Goal: Task Accomplishment & Management: Manage account settings

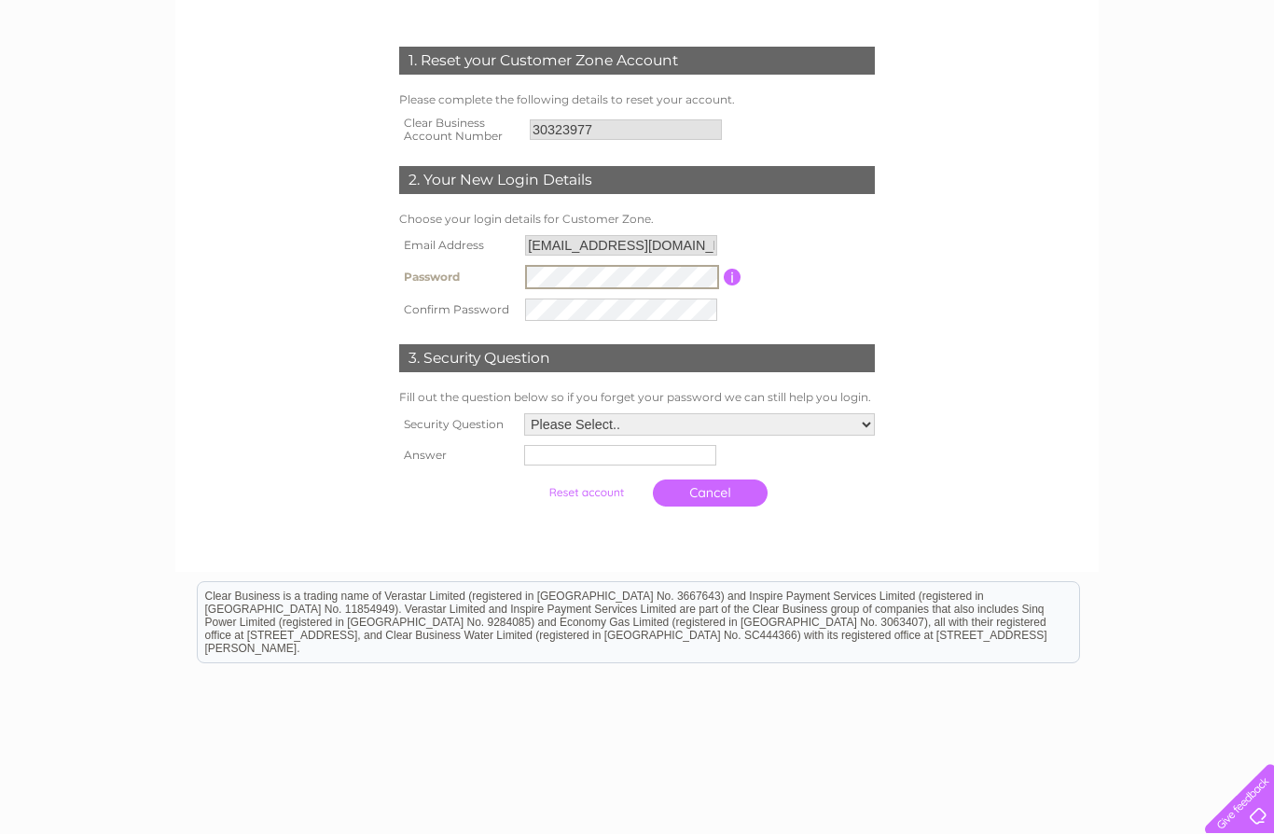
scroll to position [240, 0]
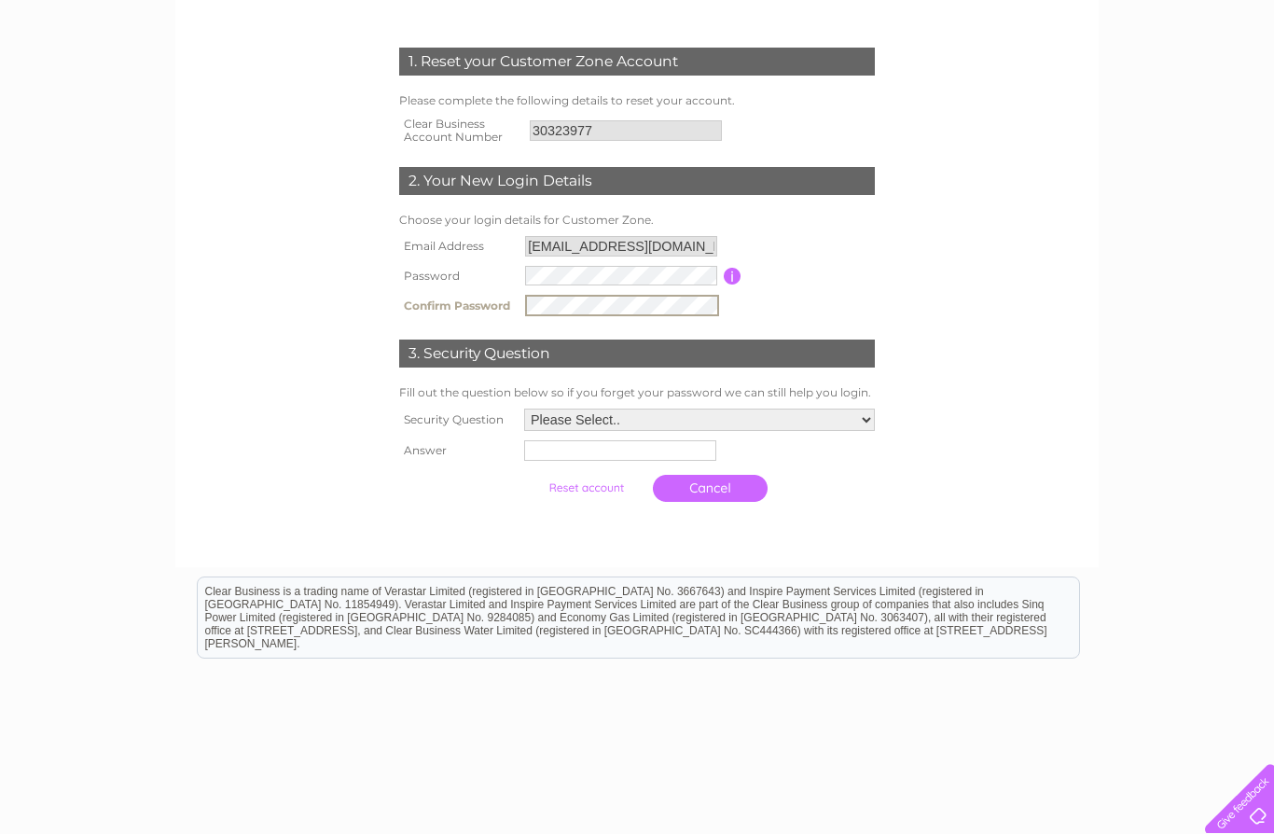
click at [802, 412] on select "Please Select.. In what town or city was your first job? In what town or city d…" at bounding box center [699, 419] width 351 height 22
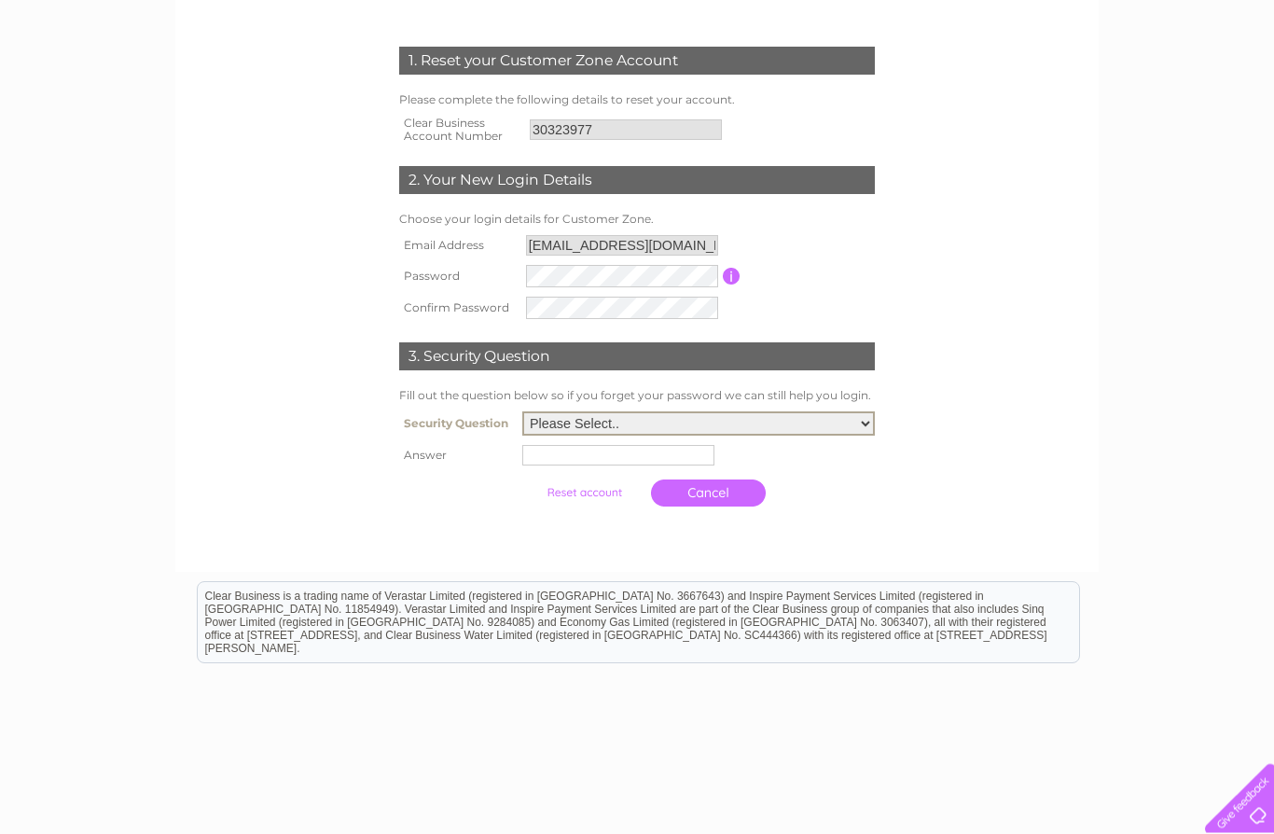
select select "2"
click at [648, 455] on input "text" at bounding box center [618, 455] width 192 height 21
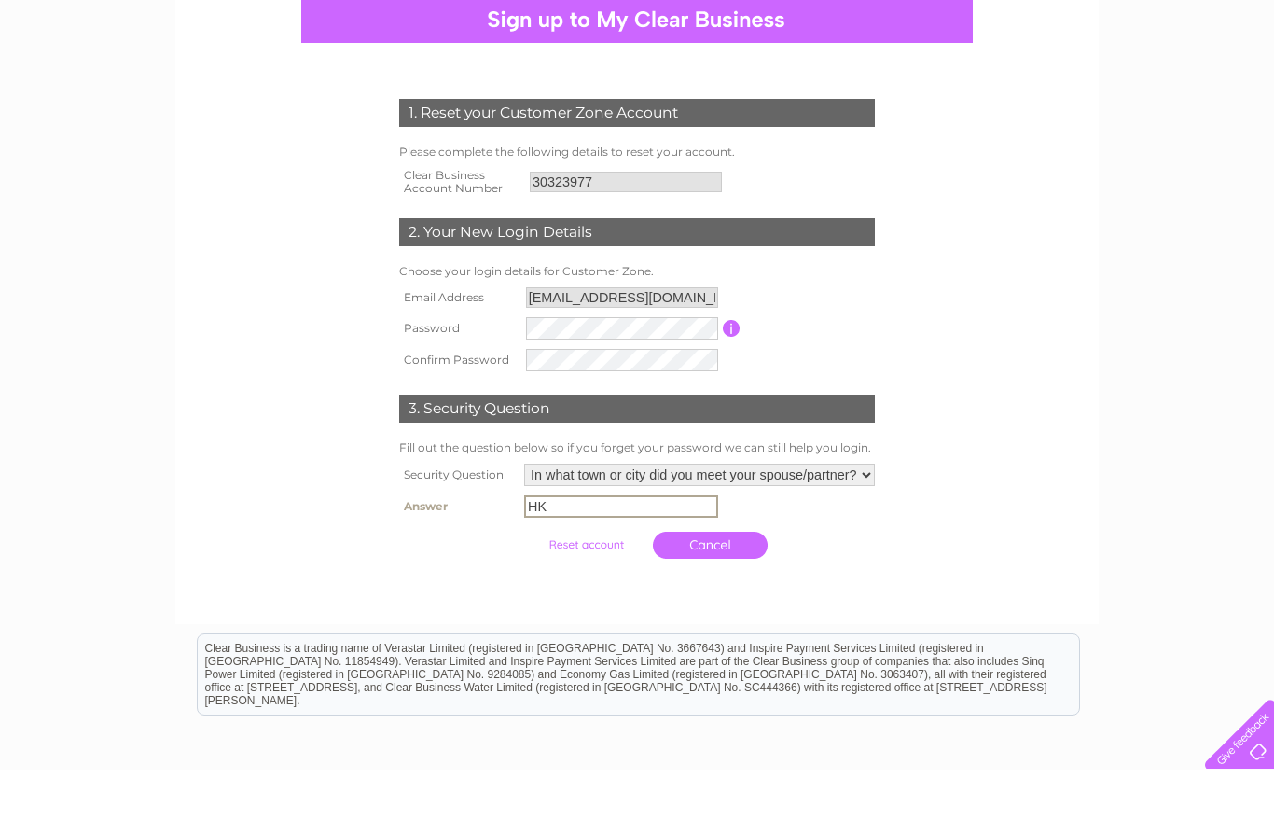
scroll to position [140, 0]
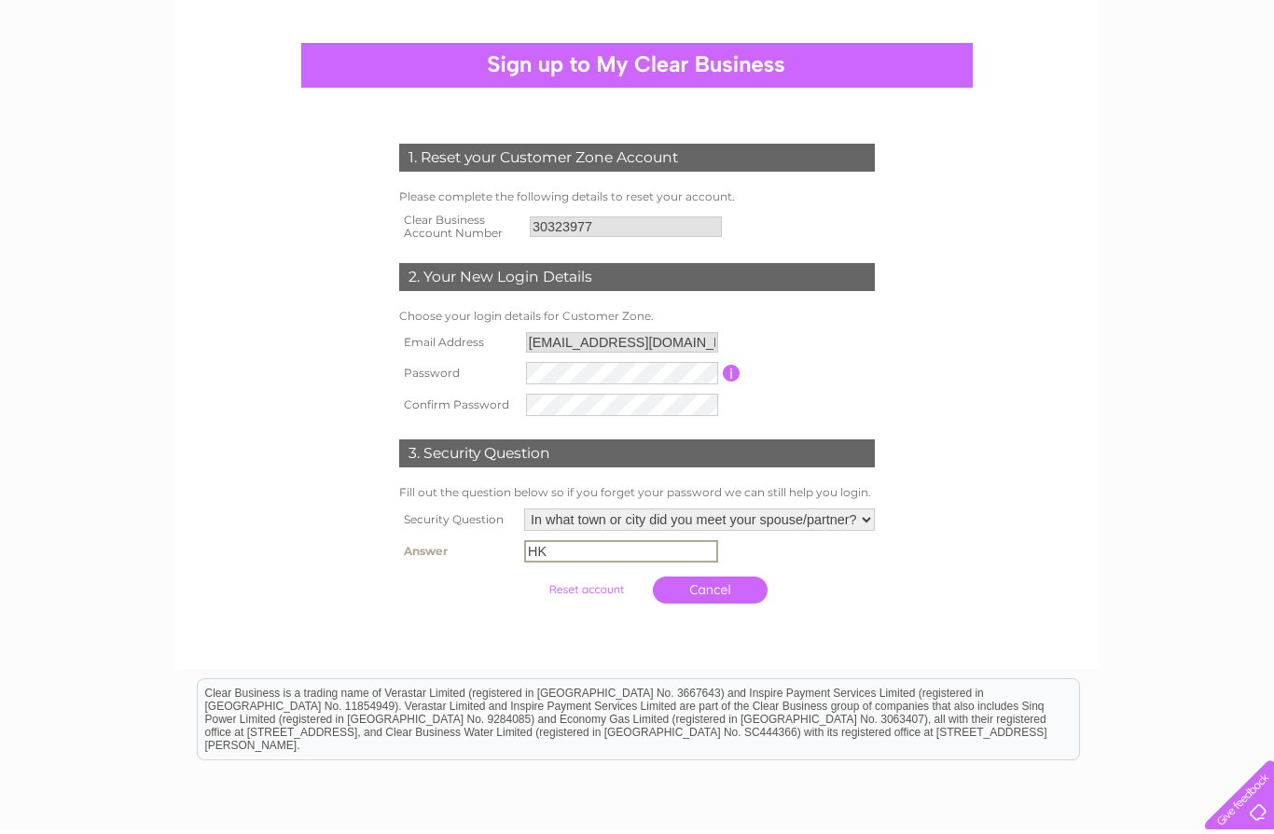
type input "HK"
click at [704, 592] on link "Cancel" at bounding box center [710, 593] width 115 height 27
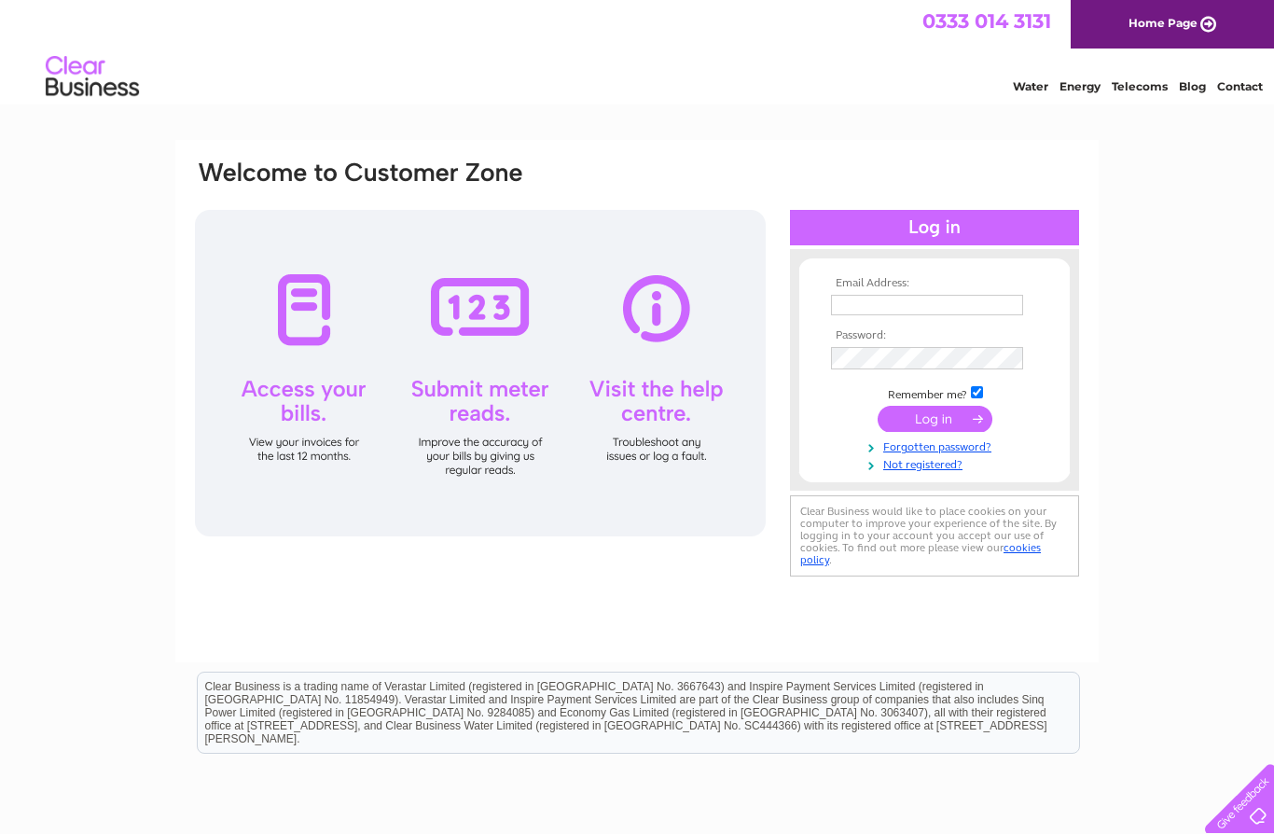
click at [947, 302] on input "text" at bounding box center [927, 305] width 192 height 21
type input "J"
type input "[EMAIL_ADDRESS][DOMAIN_NAME]"
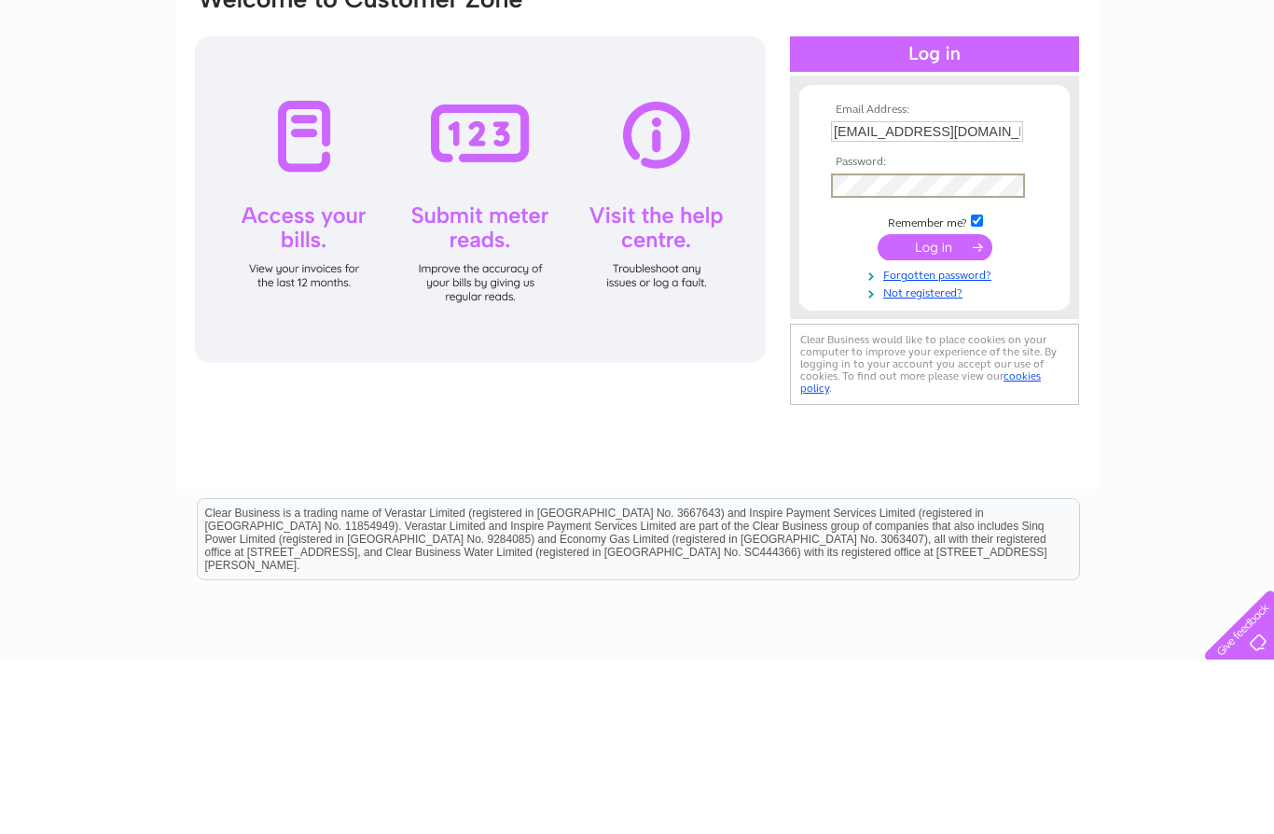
click at [954, 407] on input "submit" at bounding box center [934, 420] width 115 height 26
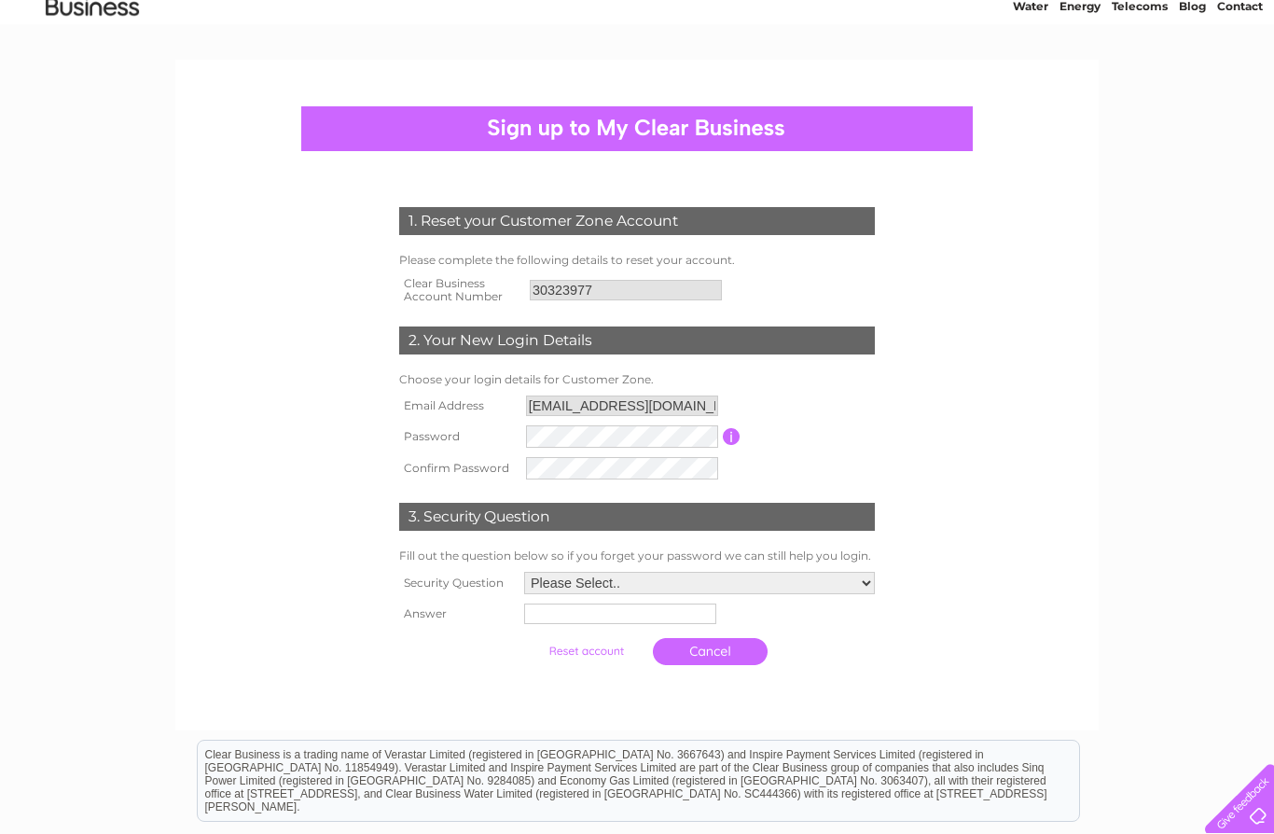
click at [568, 664] on input "submit" at bounding box center [586, 651] width 115 height 26
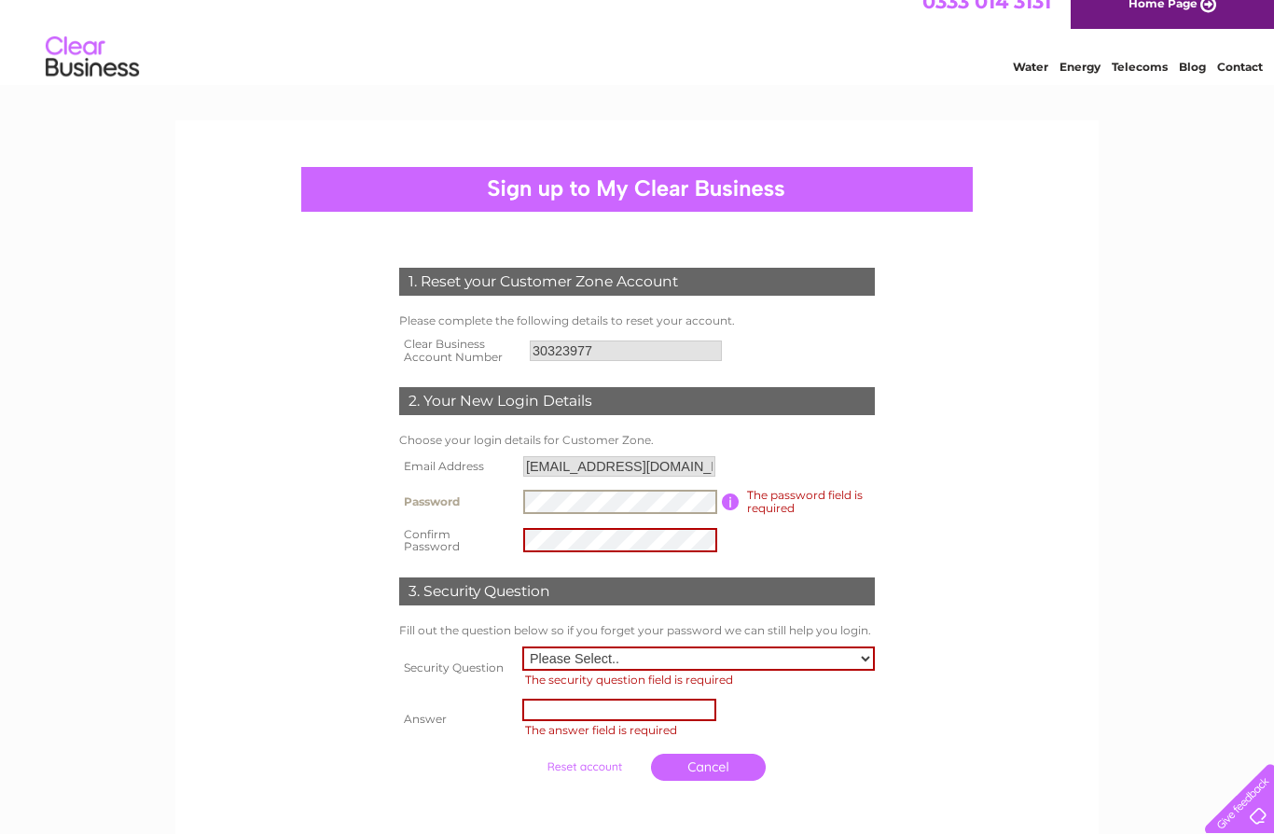
scroll to position [19, 0]
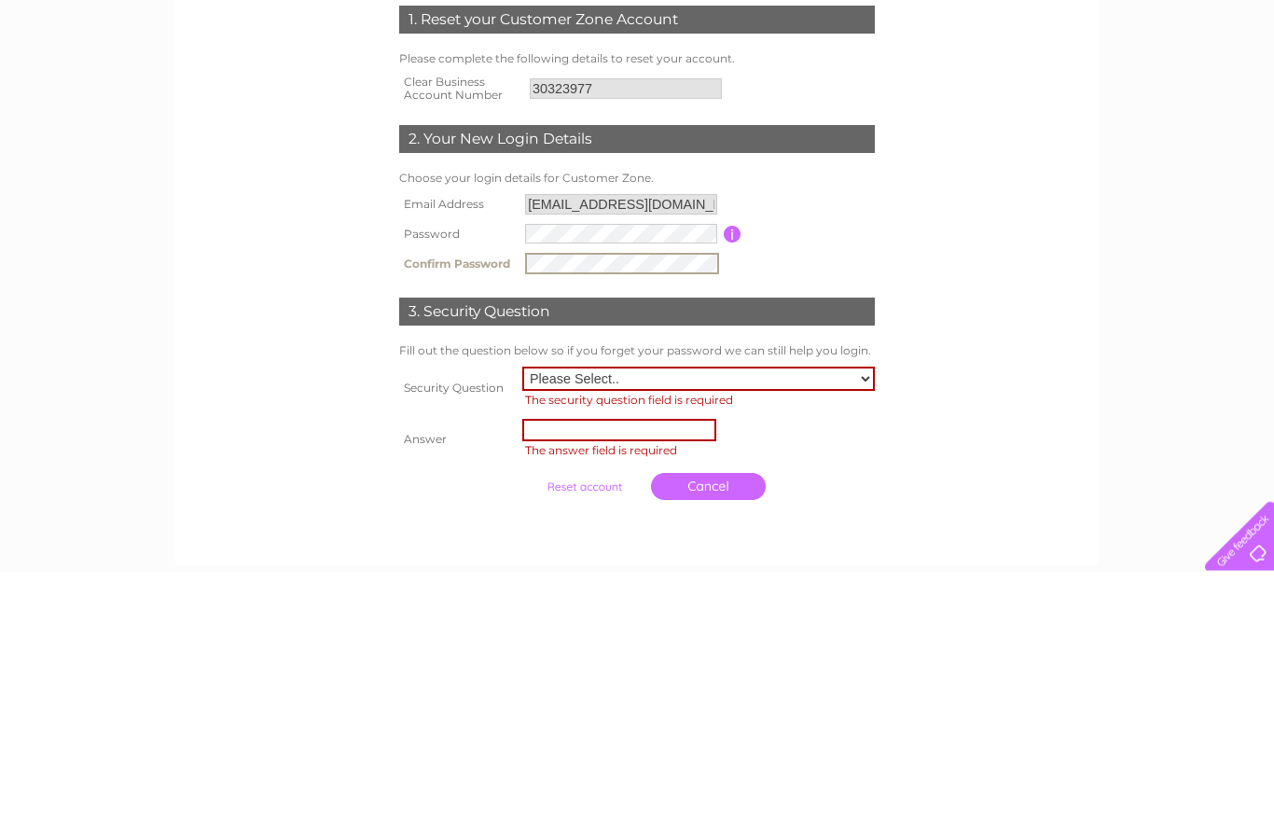
click at [706, 629] on select "Please Select.. In what town or city was your first job? In what town or city d…" at bounding box center [698, 641] width 352 height 24
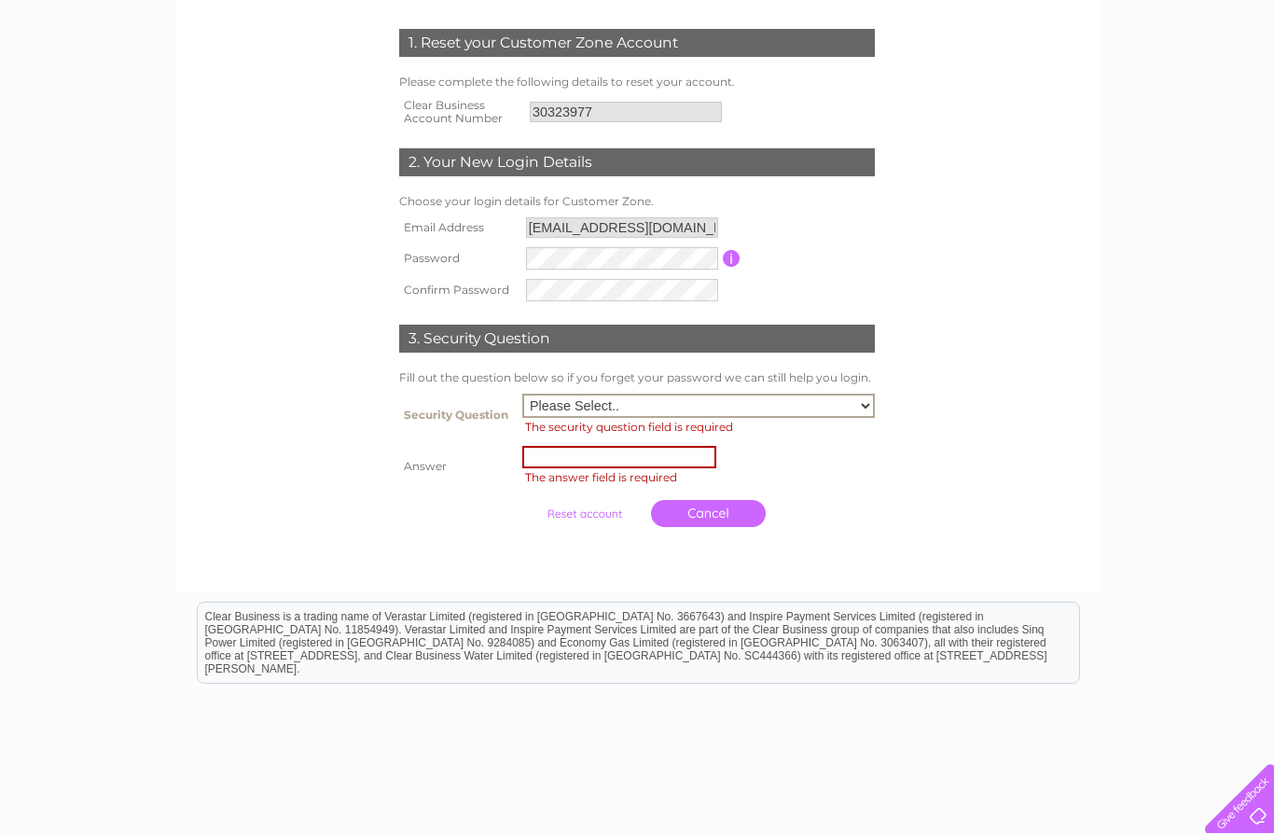
select select "2"
click at [608, 454] on input "text" at bounding box center [619, 457] width 194 height 22
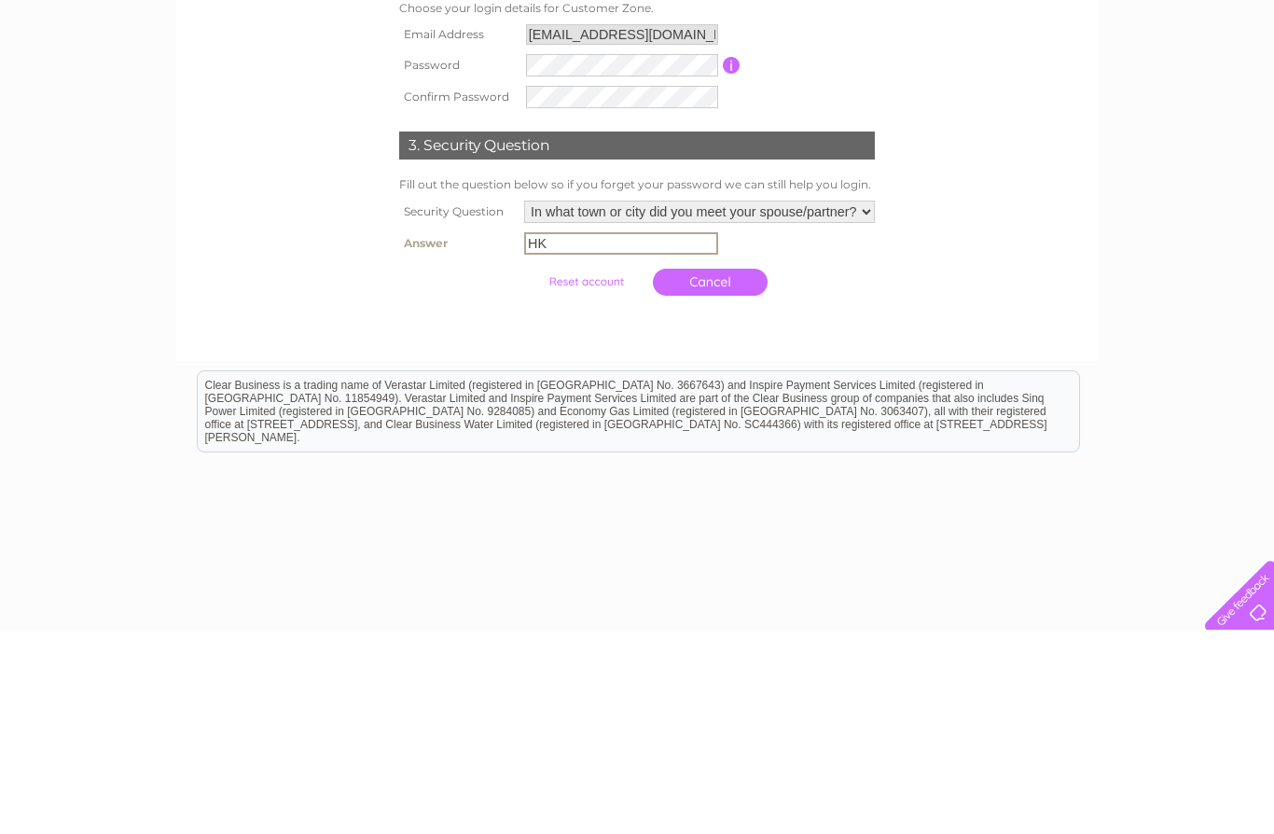
type input "HK"
click at [567, 472] on input "submit" at bounding box center [586, 485] width 115 height 26
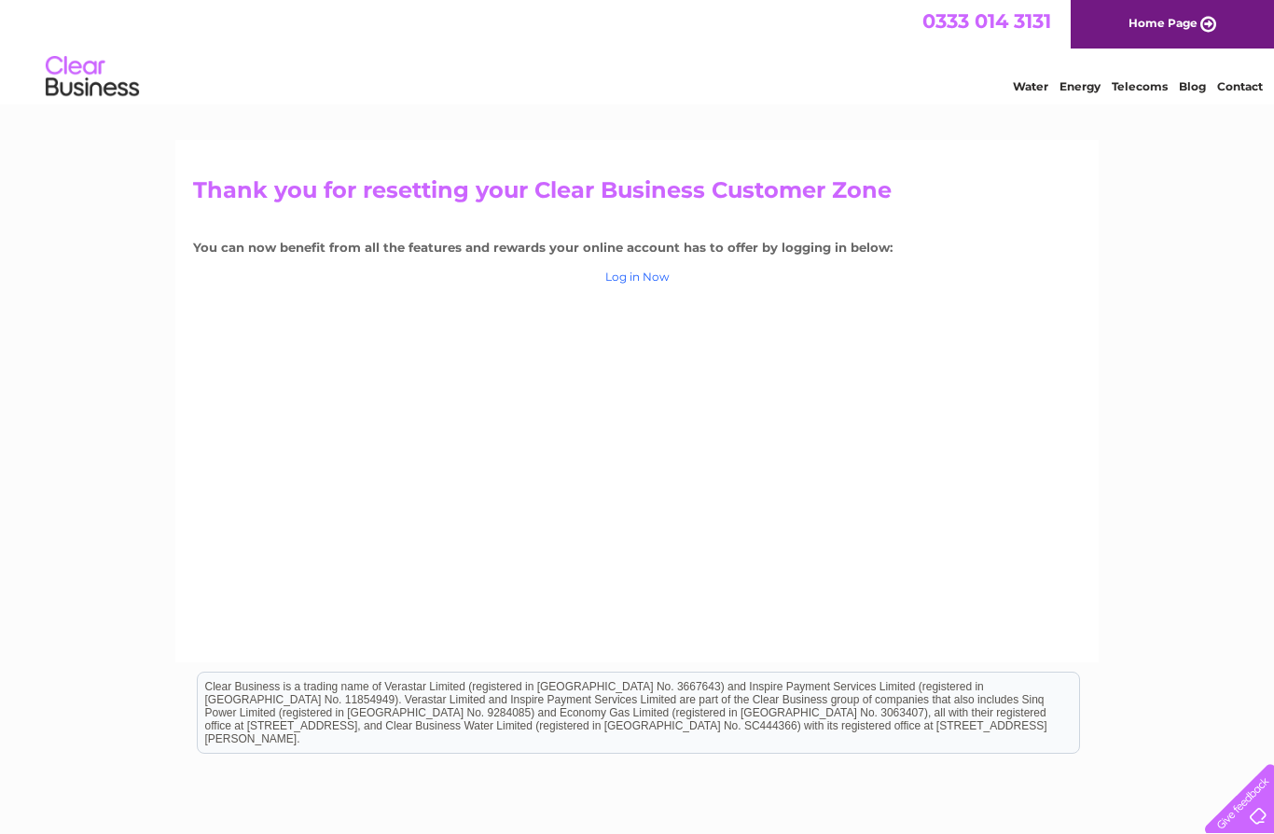
click at [651, 276] on link "Log in Now" at bounding box center [637, 276] width 64 height 14
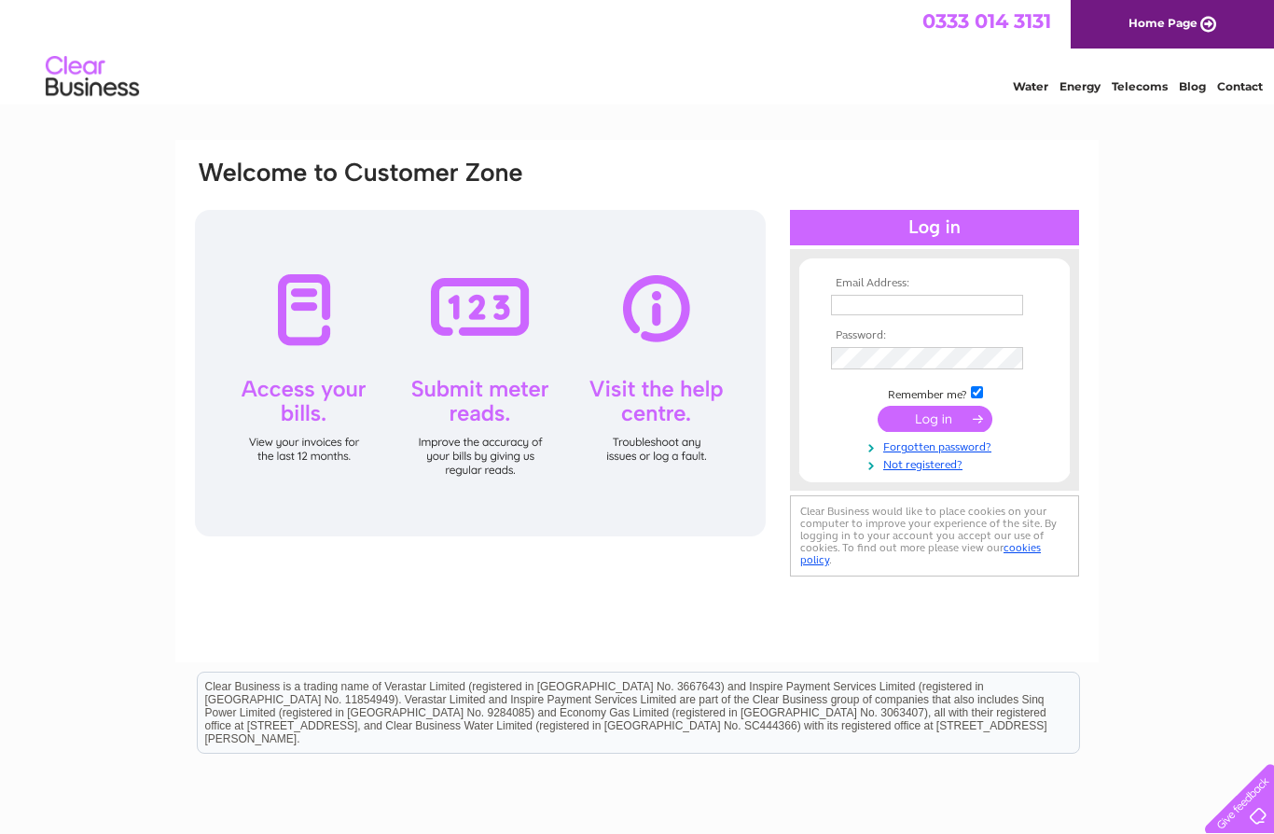
click at [937, 300] on input "text" at bounding box center [927, 305] width 192 height 21
type input "jacklymjack@gmail.com"
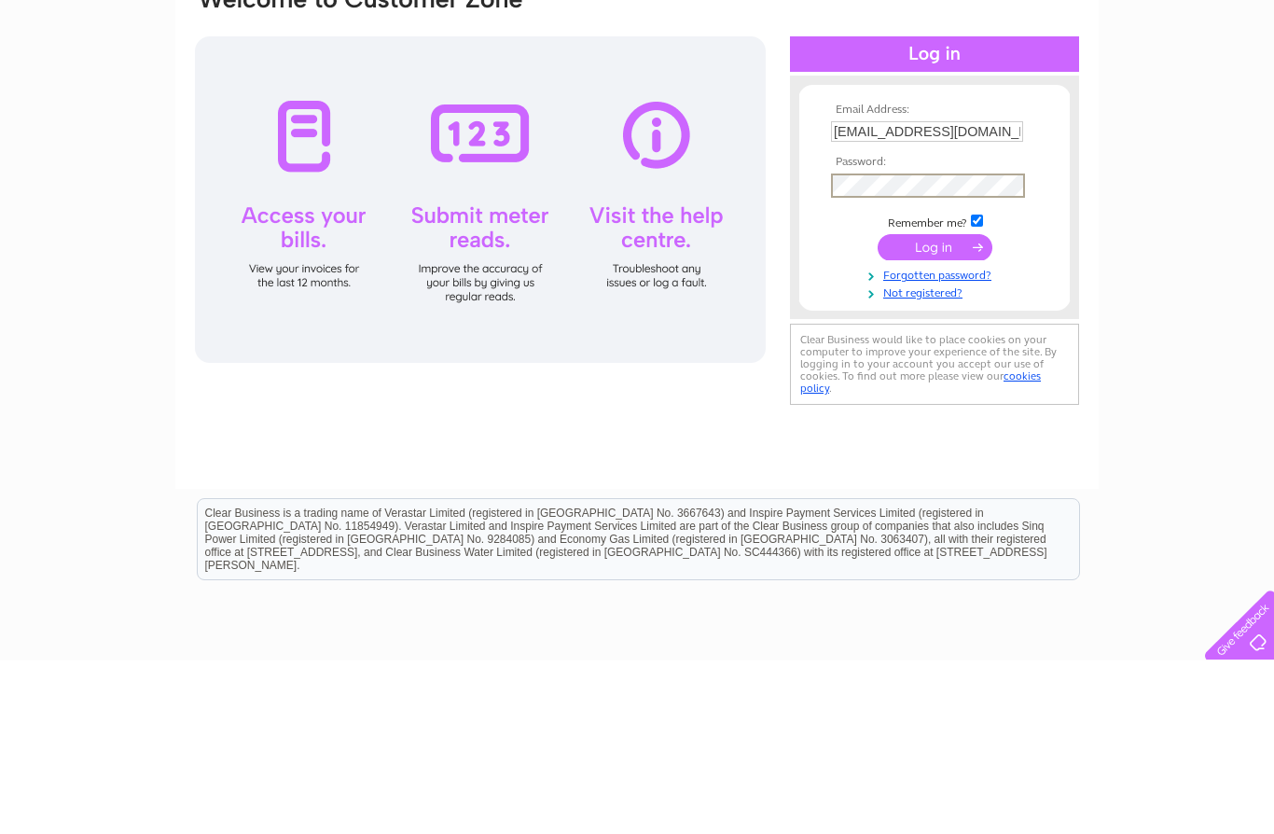
click at [955, 407] on input "submit" at bounding box center [934, 420] width 115 height 26
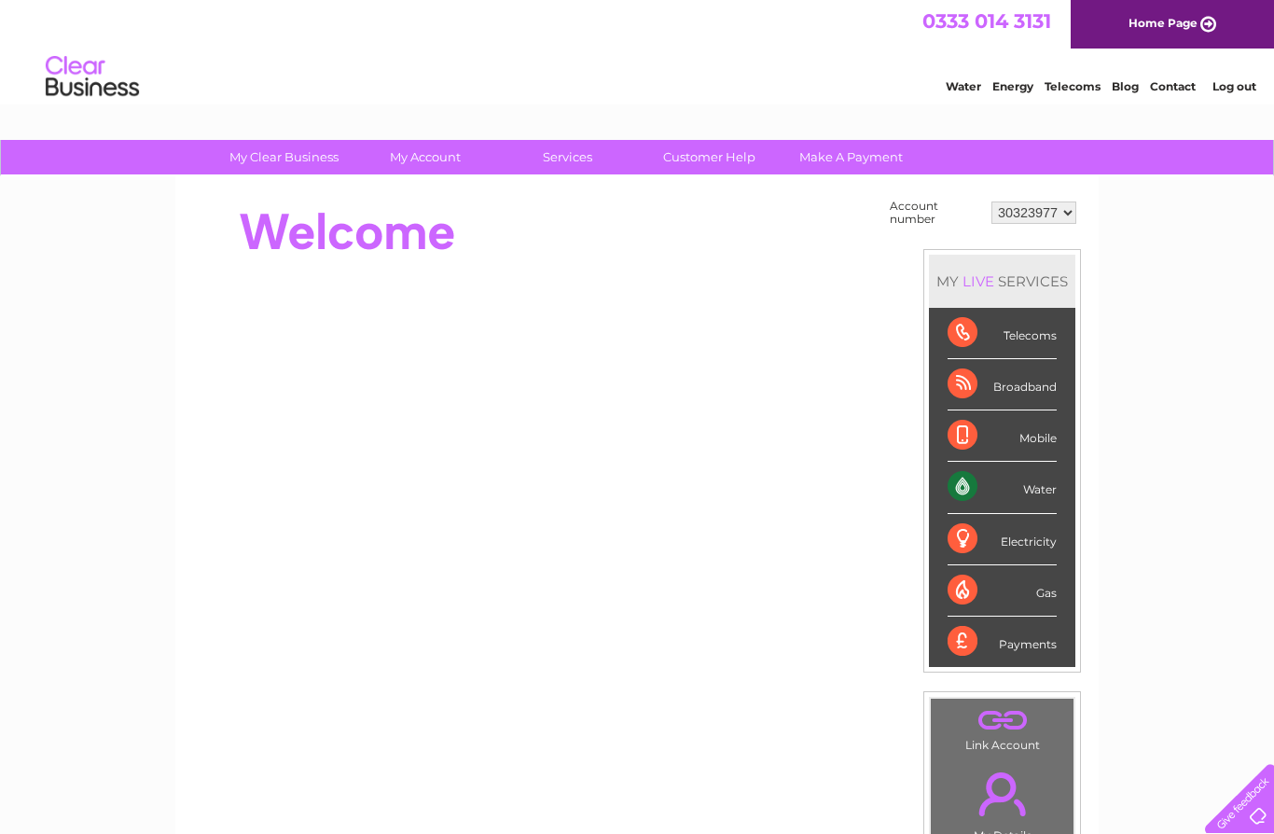
click at [1033, 488] on div "Water" at bounding box center [1001, 487] width 109 height 51
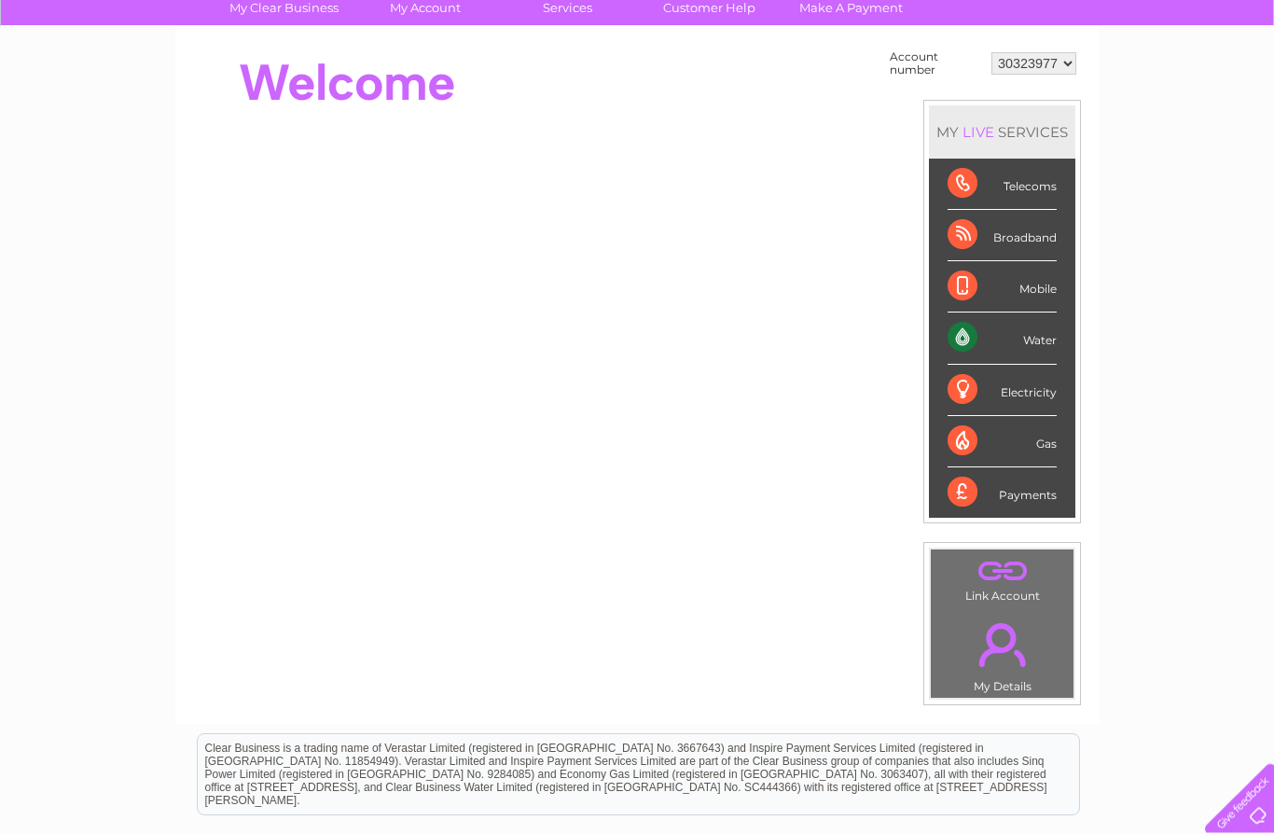
scroll to position [159, 0]
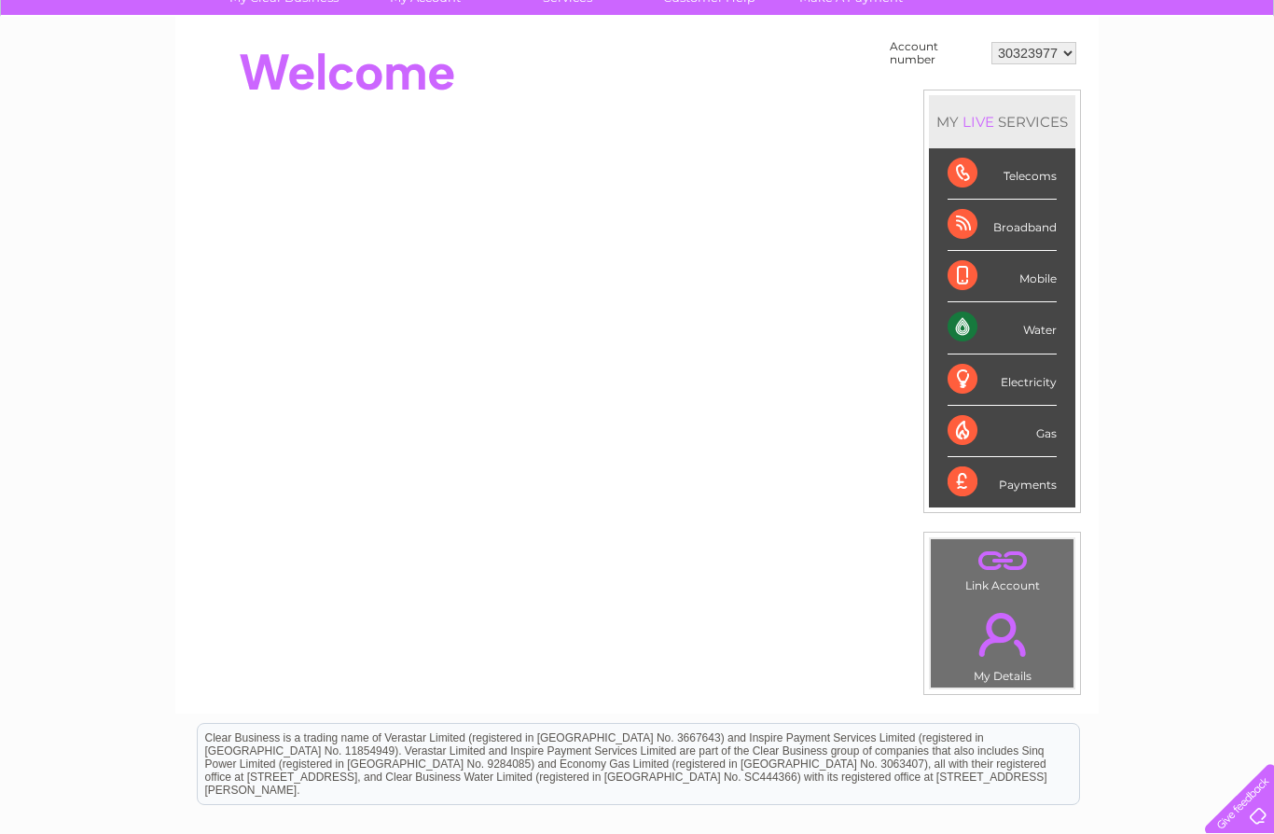
click at [1038, 333] on div "Water" at bounding box center [1001, 327] width 109 height 51
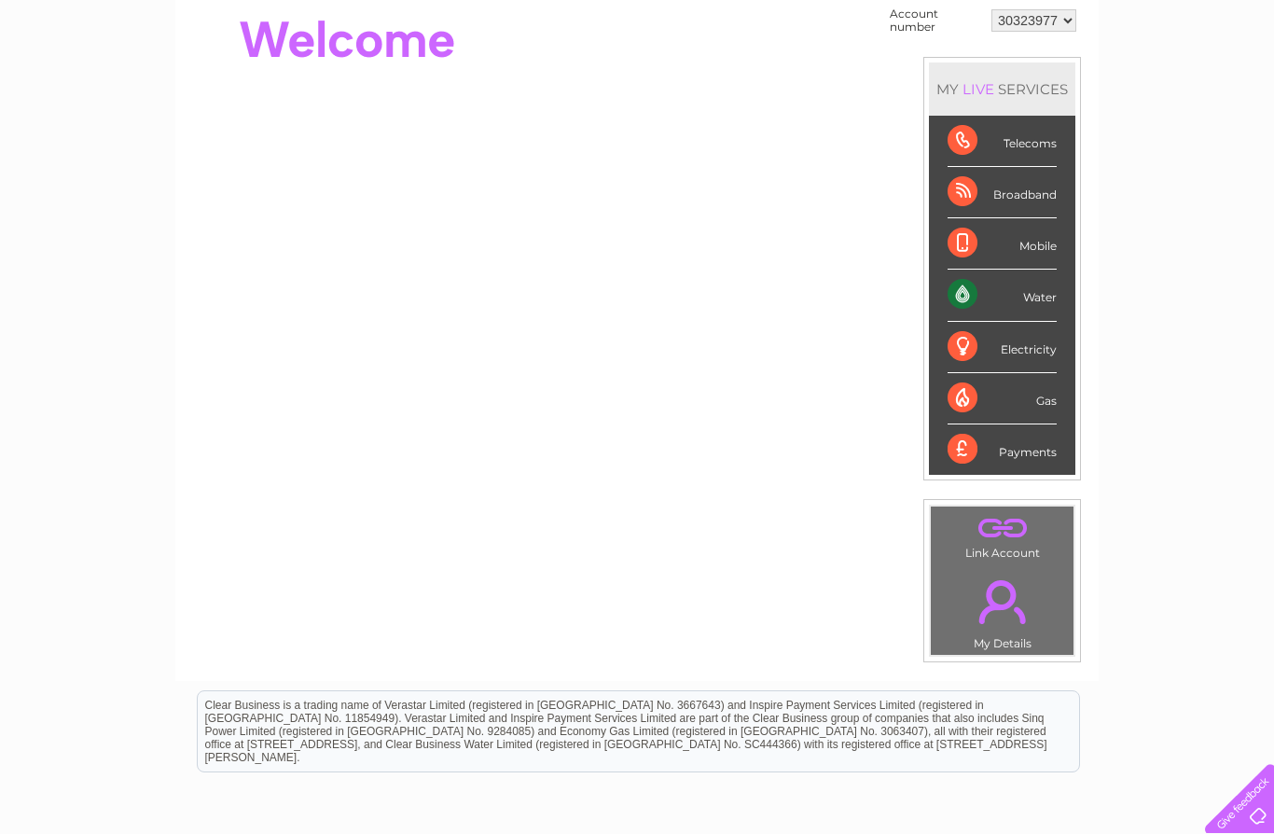
scroll to position [191, 0]
click at [999, 628] on link "." at bounding box center [1001, 602] width 133 height 65
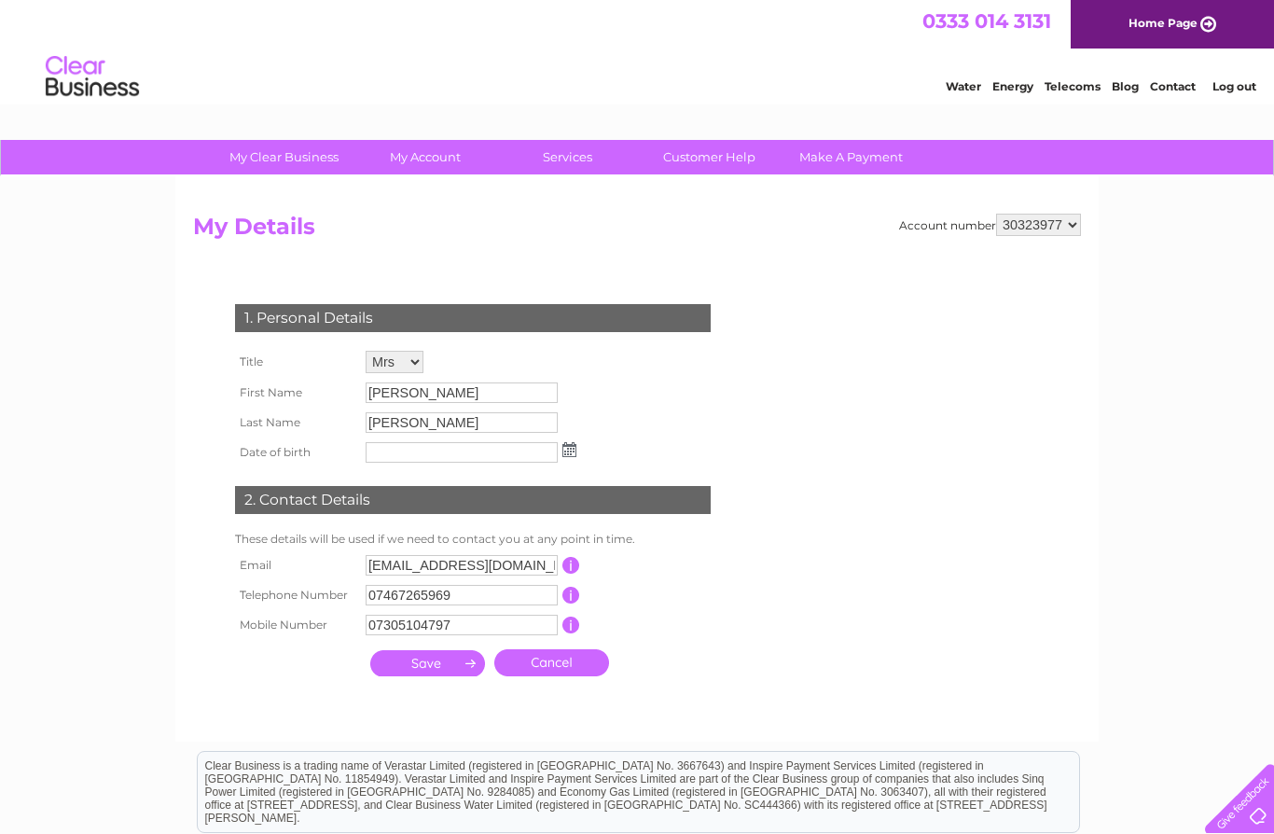
click at [409, 365] on select "Mr Mrs Ms Miss Dr Rev Prof Other" at bounding box center [394, 362] width 58 height 22
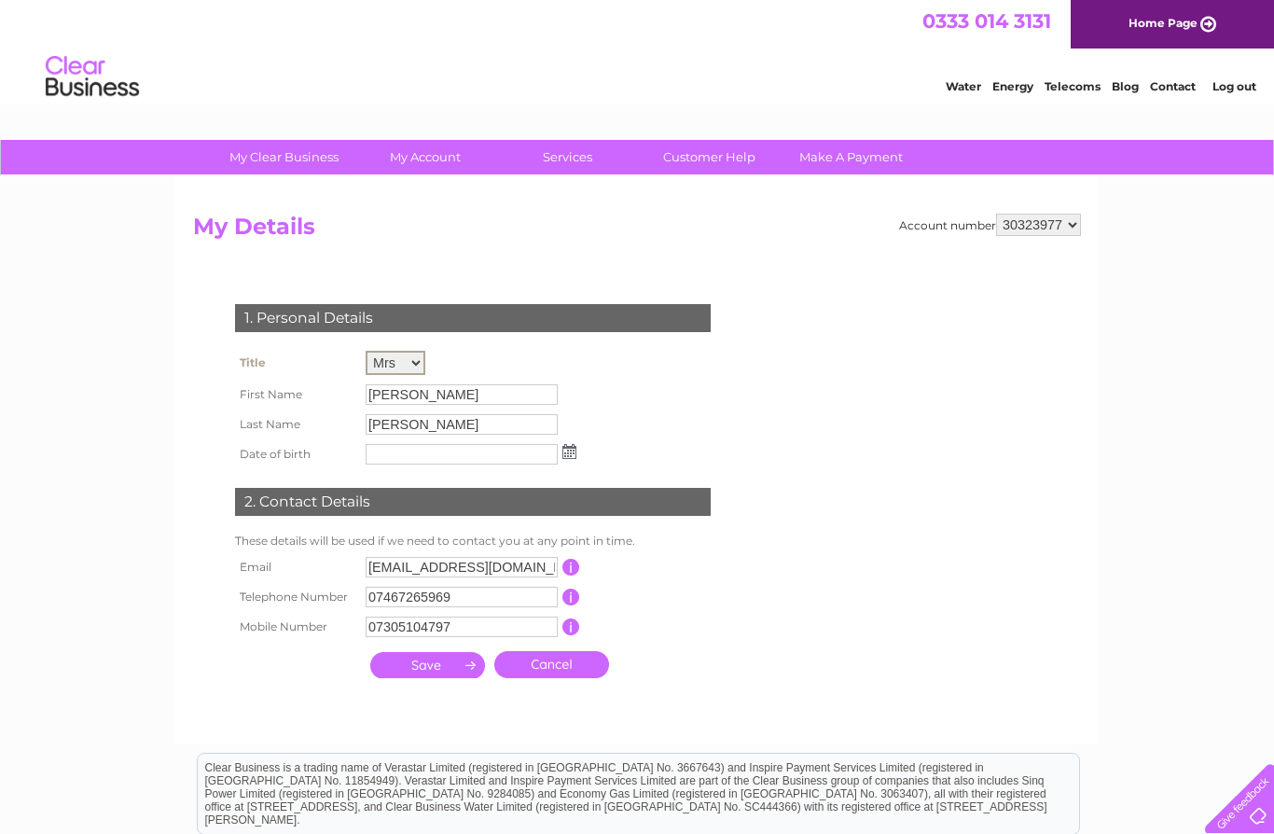
select select "Mr"
click at [503, 631] on input "07305104797" at bounding box center [461, 626] width 192 height 21
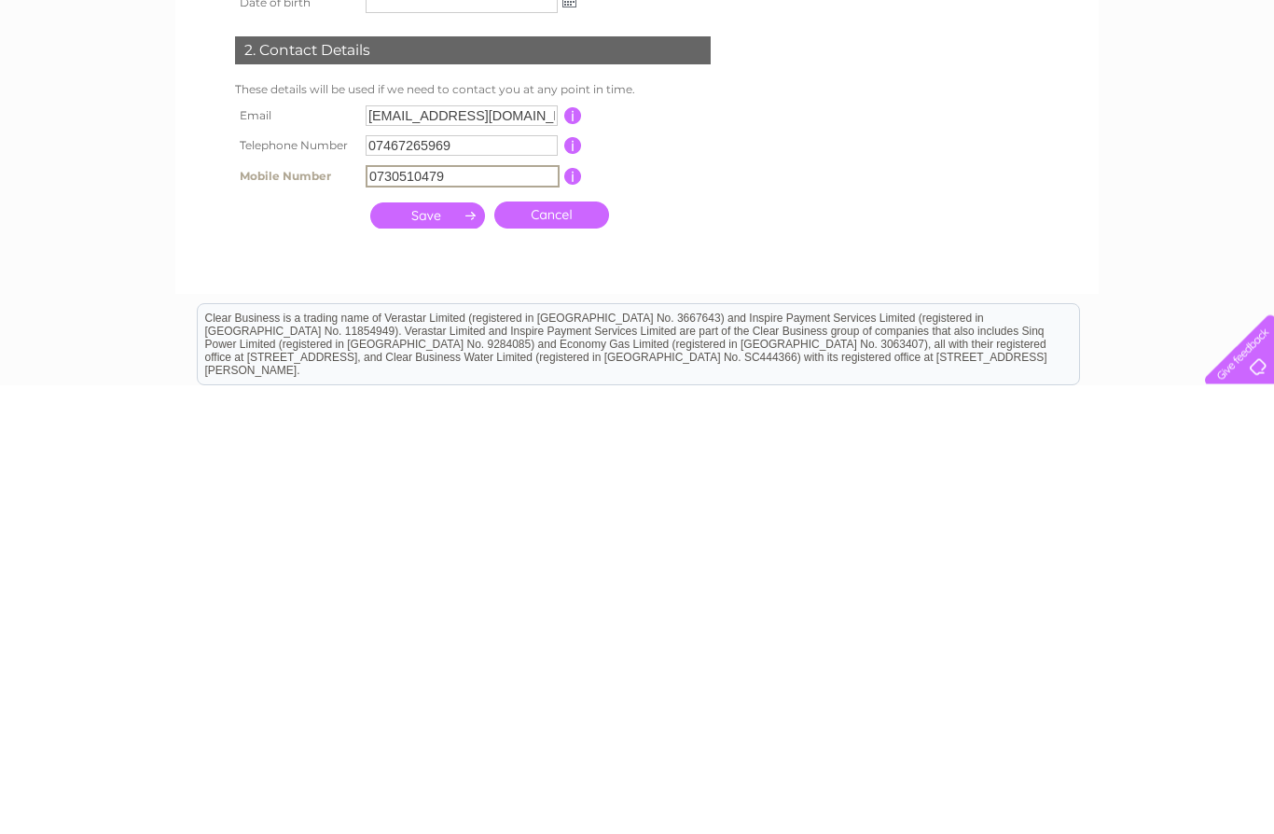
scroll to position [252, 0]
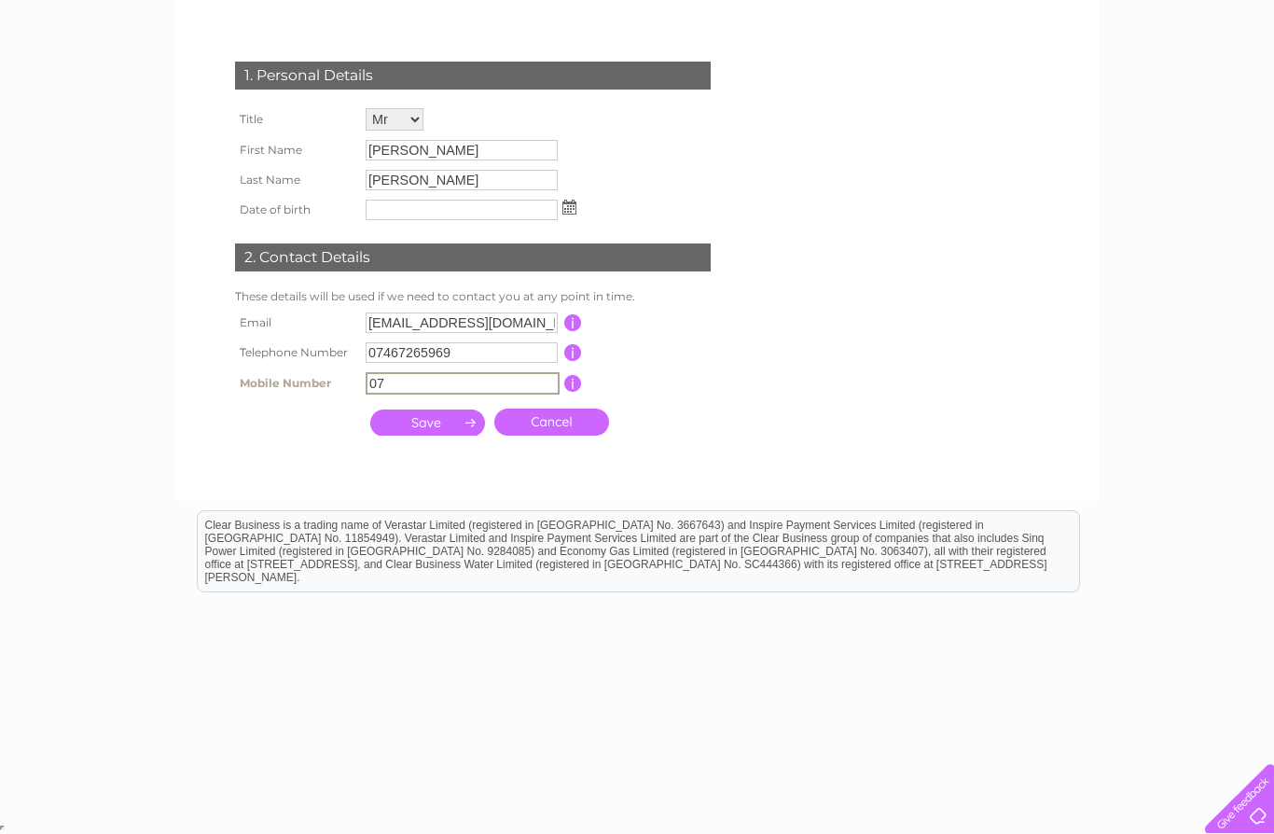
type input "0"
type input "07467265969"
click at [450, 426] on input "submit" at bounding box center [427, 422] width 115 height 26
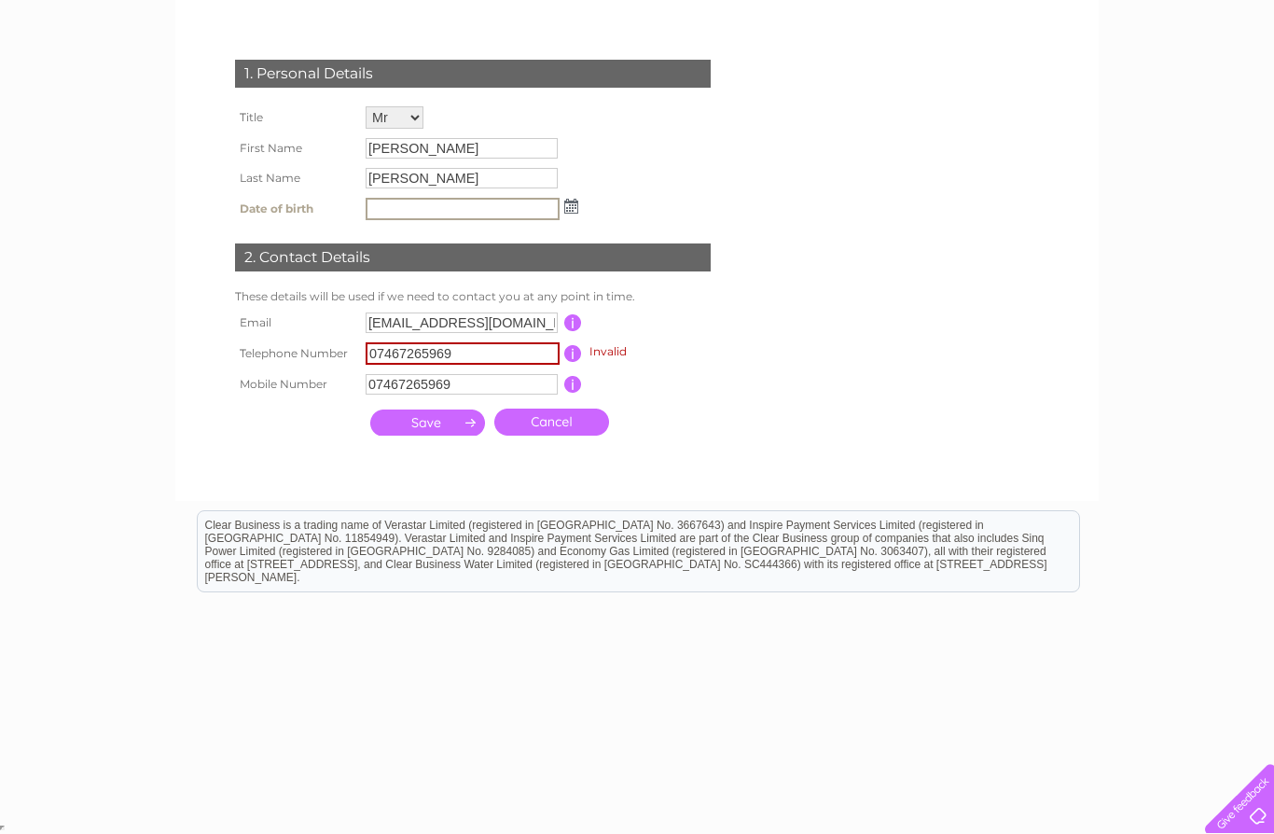
click at [507, 356] on input "07467265969" at bounding box center [462, 353] width 194 height 22
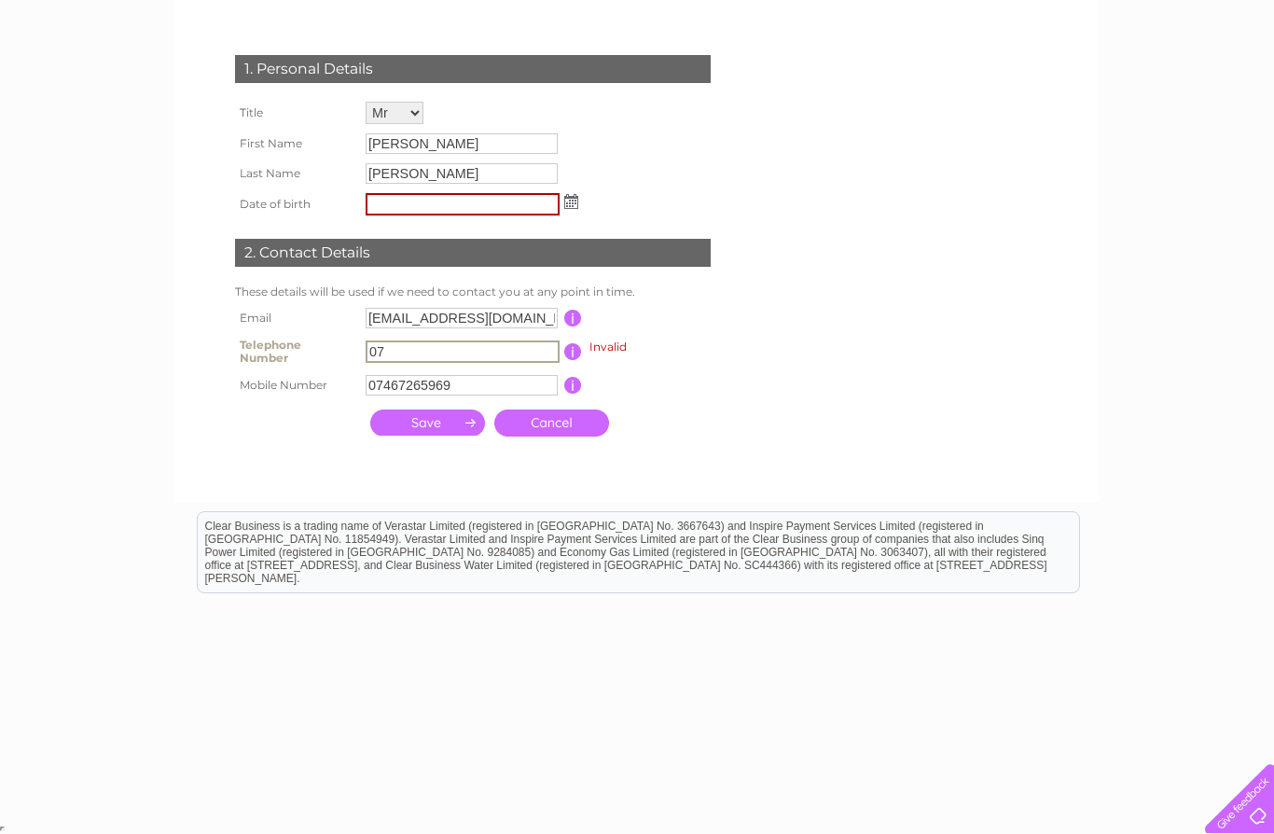
type input "0"
type input "07467265969"
click at [460, 427] on input "submit" at bounding box center [427, 422] width 115 height 26
click at [483, 215] on input "text" at bounding box center [462, 204] width 194 height 22
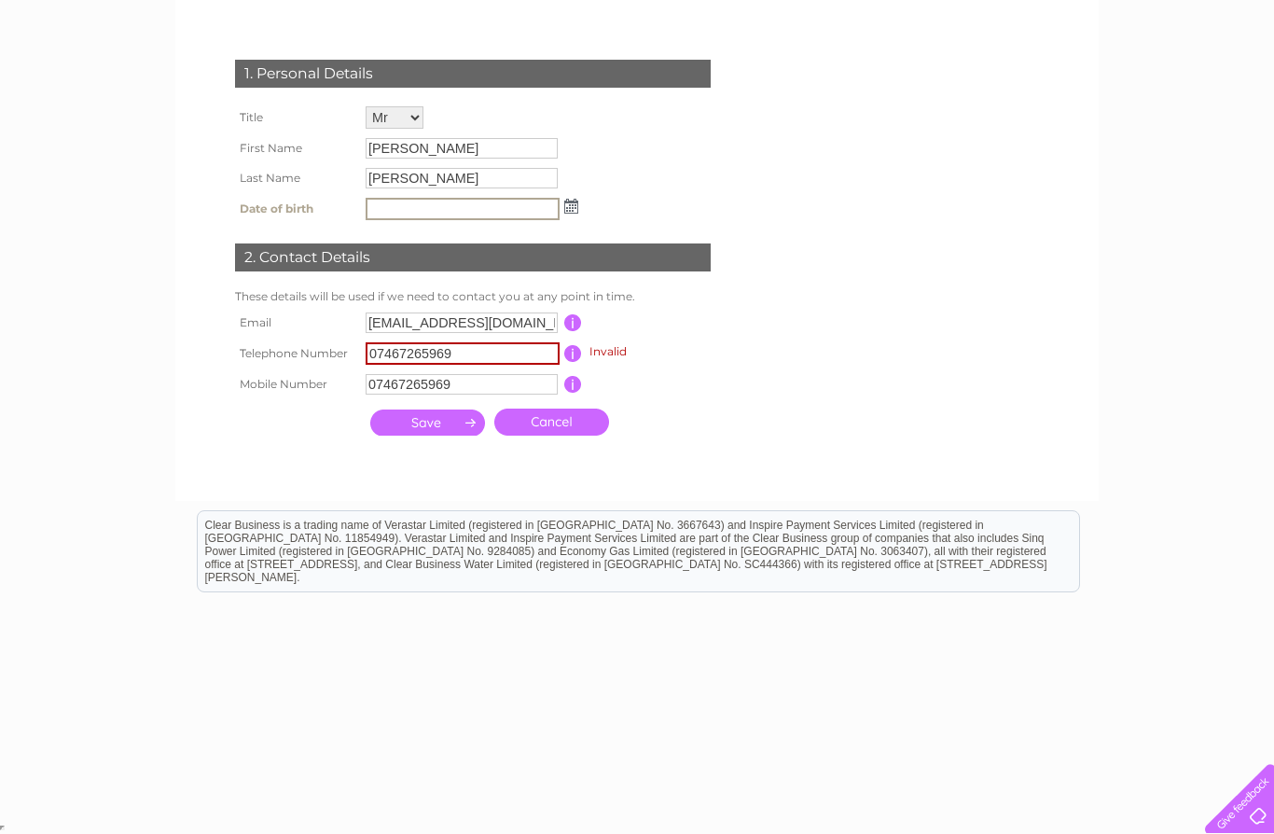
click at [577, 211] on img at bounding box center [571, 206] width 14 height 15
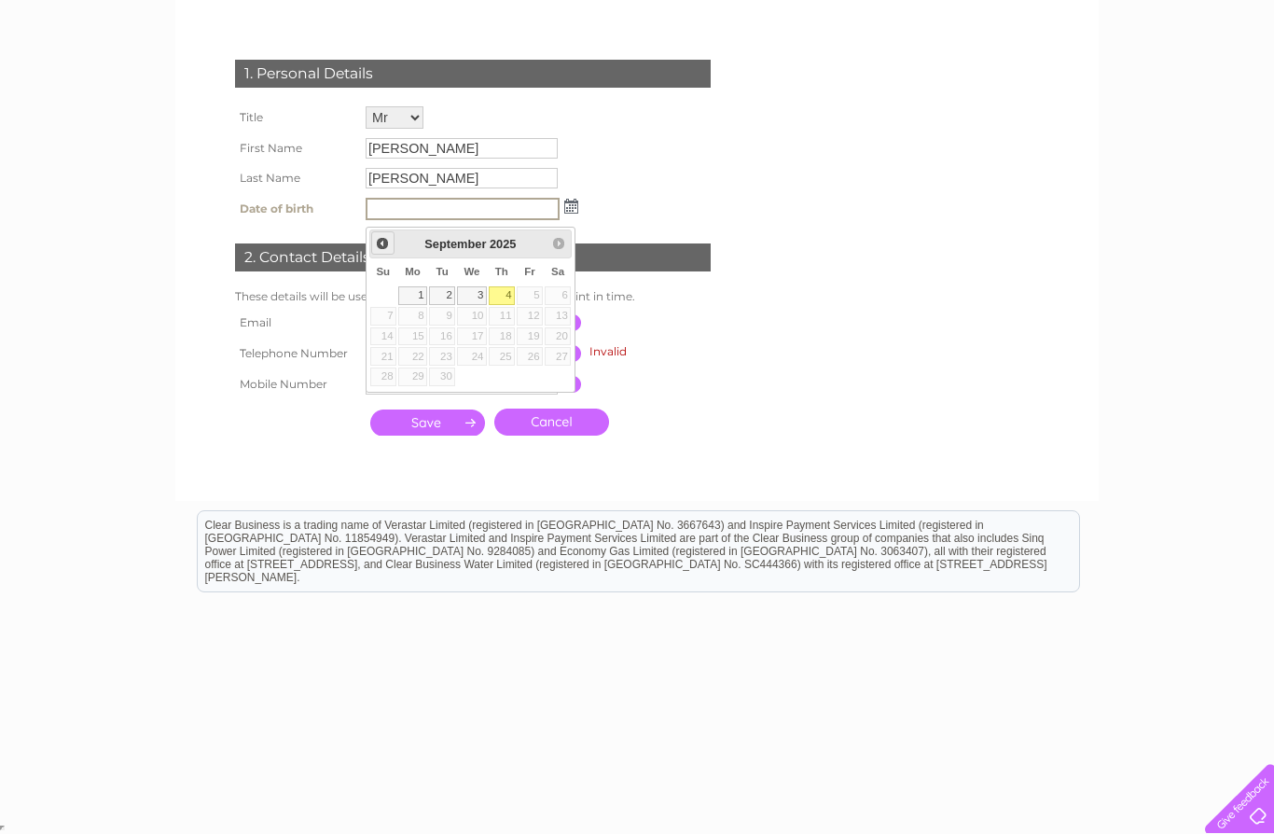
click at [385, 242] on span "Prev" at bounding box center [382, 243] width 15 height 15
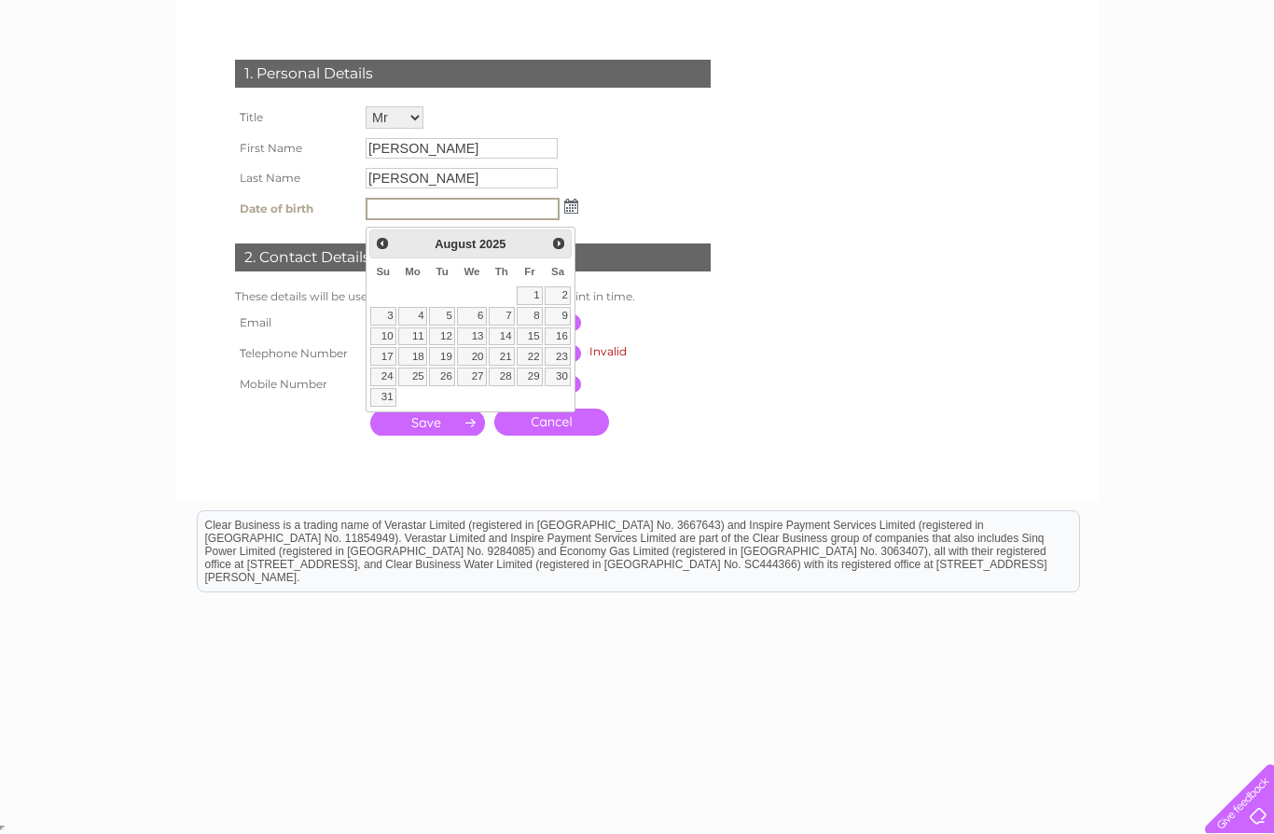
click at [497, 241] on span "2025" at bounding box center [492, 244] width 26 height 14
click at [510, 212] on input "text" at bounding box center [462, 209] width 194 height 22
click at [379, 241] on span "Prev" at bounding box center [382, 243] width 15 height 15
click at [492, 237] on span "2025" at bounding box center [484, 244] width 26 height 14
click at [518, 206] on input "text" at bounding box center [462, 209] width 194 height 22
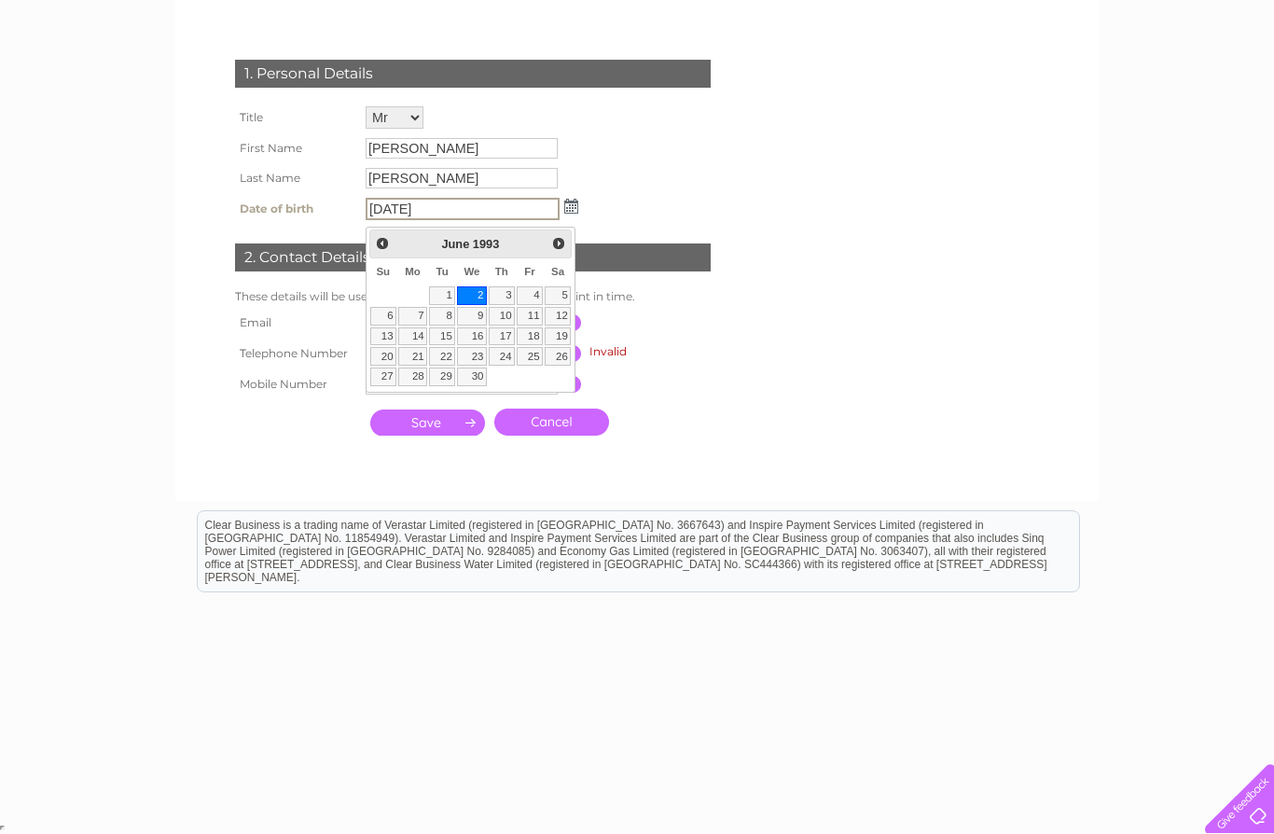
type input "02/06/1993"
click at [456, 430] on input "submit" at bounding box center [427, 422] width 115 height 26
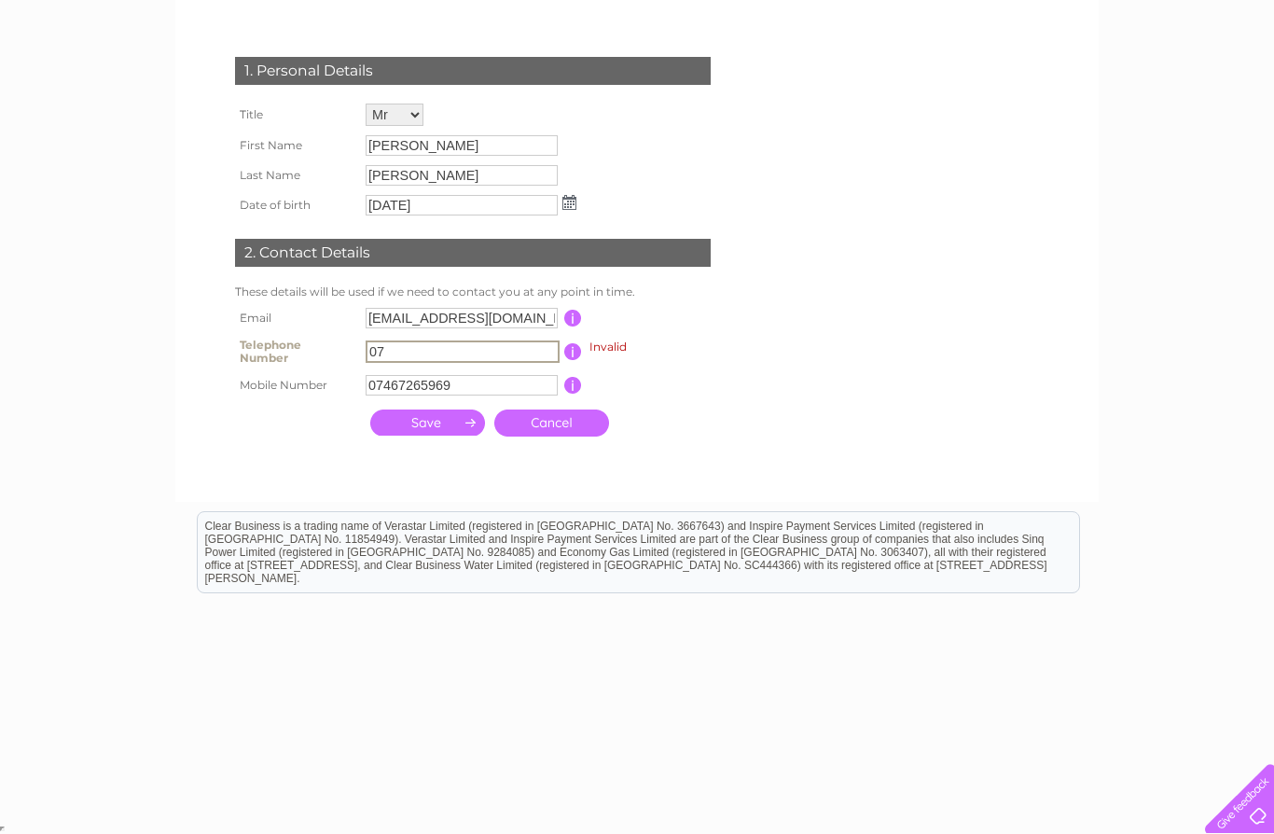
type input "0"
type input "01412372345"
click at [449, 427] on input "submit" at bounding box center [427, 422] width 115 height 26
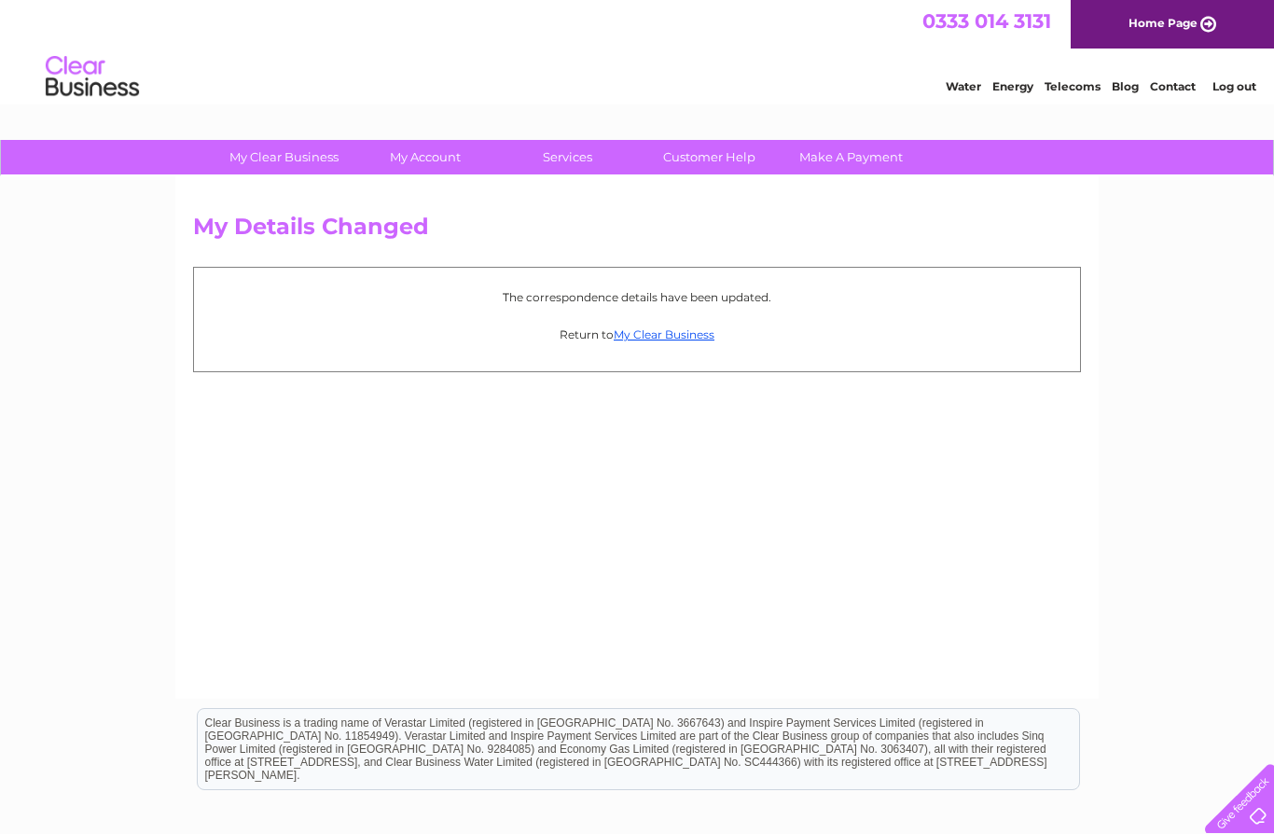
click at [1177, 83] on link "Contact" at bounding box center [1173, 86] width 46 height 14
